Goal: Task Accomplishment & Management: Manage account settings

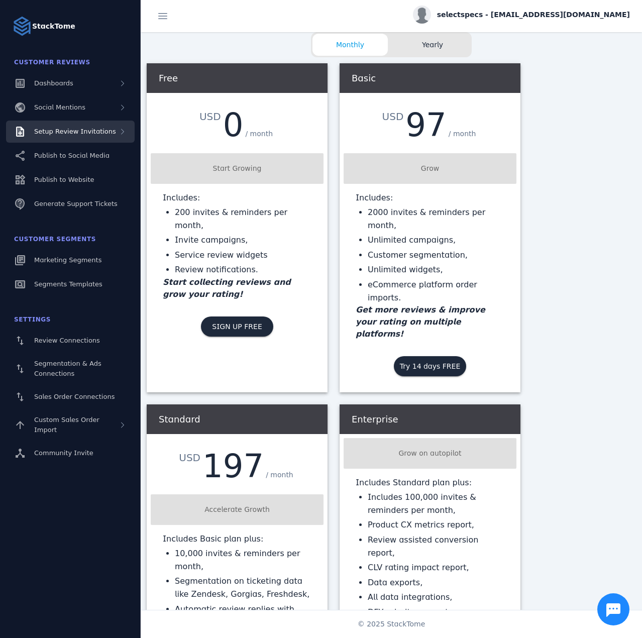
click at [101, 135] on span "Setup Review Invitations" at bounding box center [75, 132] width 82 height 8
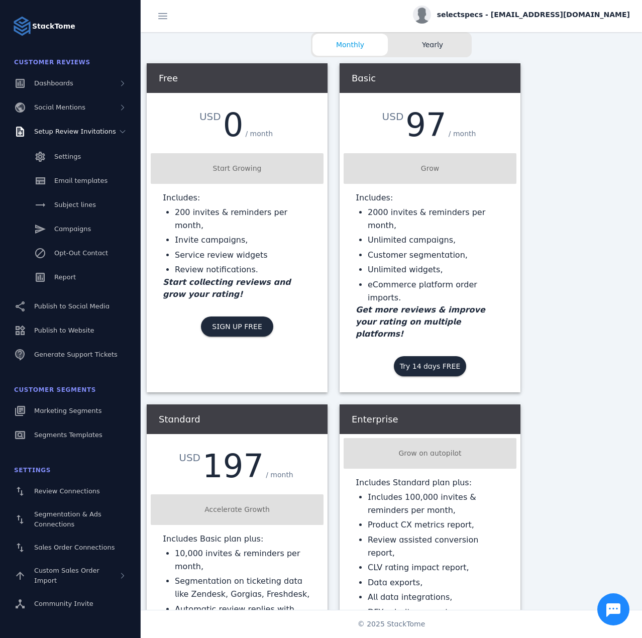
click at [77, 265] on div "Settings Email templates Subject lines Campaigns Opt-Out Contact Report" at bounding box center [70, 218] width 141 height 151
click at [75, 276] on link "Report" at bounding box center [70, 277] width 129 height 22
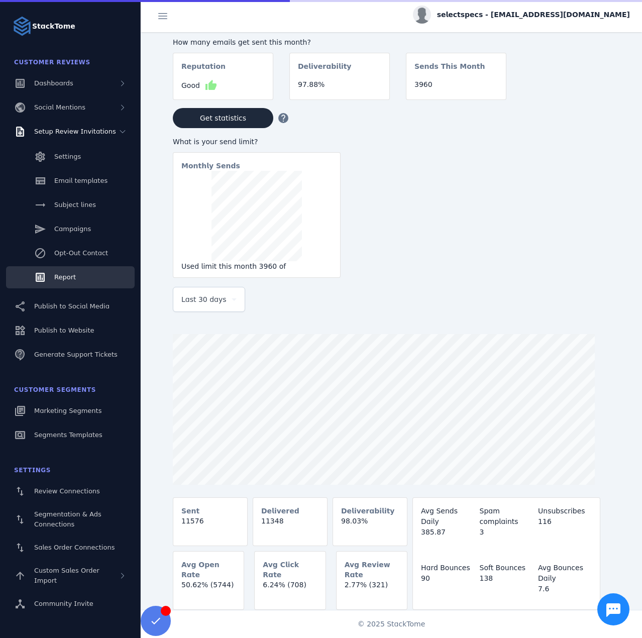
click at [204, 300] on span "Last 30 days" at bounding box center [203, 299] width 45 height 12
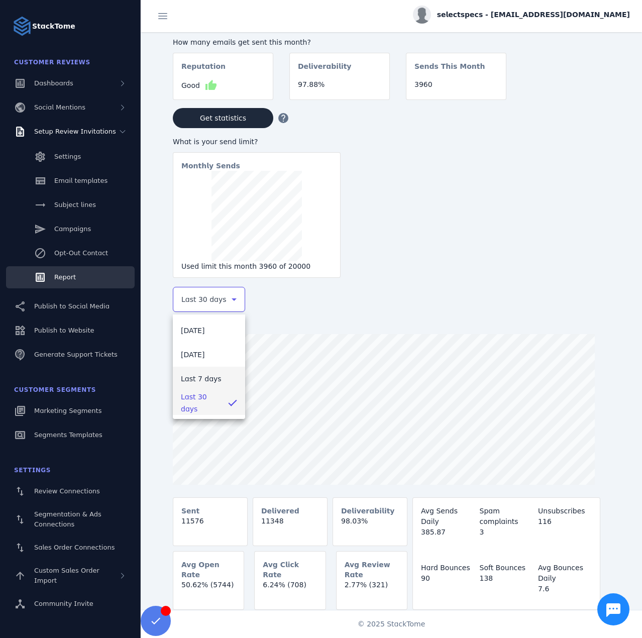
click at [198, 369] on mat-option "Last 7 days" at bounding box center [209, 379] width 72 height 24
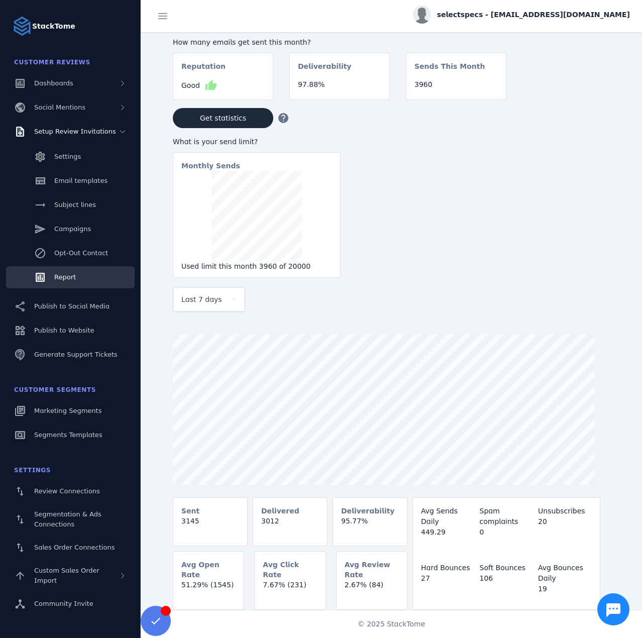
click at [538, 16] on span "selectspecs - [EMAIL_ADDRESS][DOMAIN_NAME]" at bounding box center [533, 15] width 193 height 11
click at [591, 89] on button "Sign out" at bounding box center [594, 97] width 72 height 24
